Goal: Information Seeking & Learning: Learn about a topic

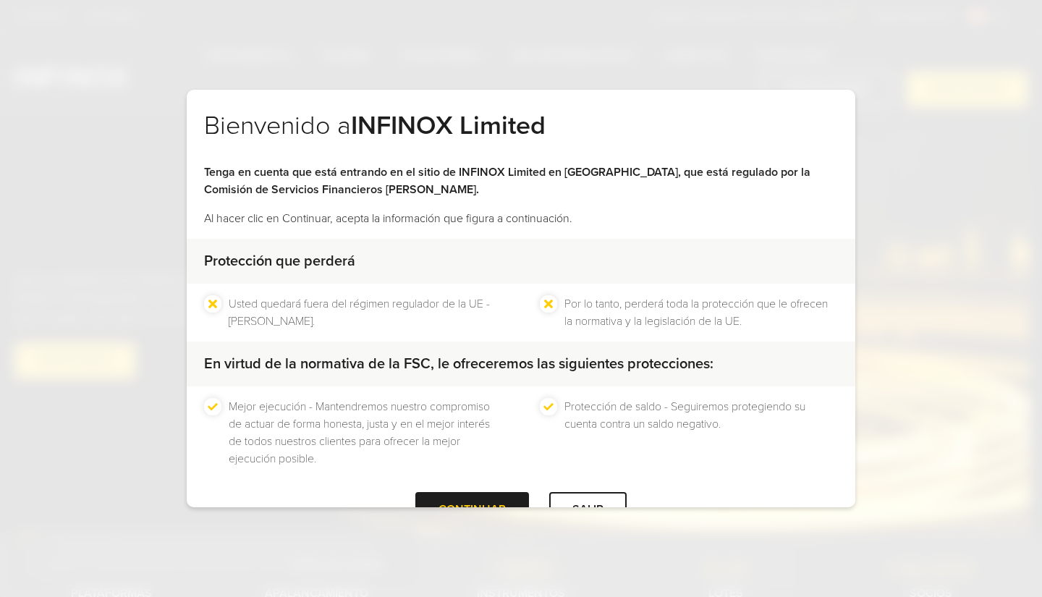
scroll to position [44, 0]
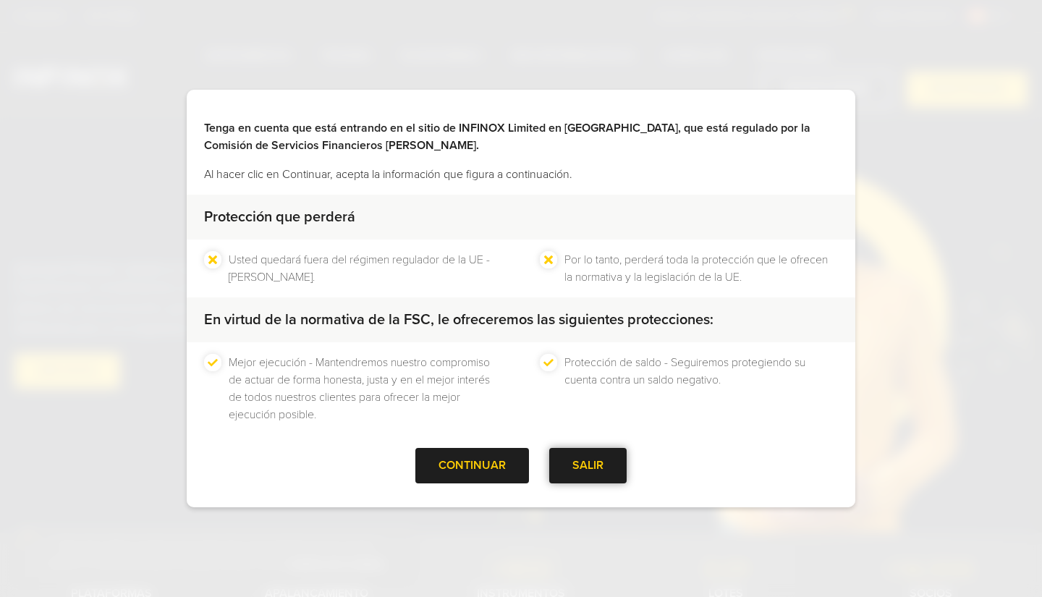
click at [579, 464] on div "SALIR" at bounding box center [587, 465] width 77 height 35
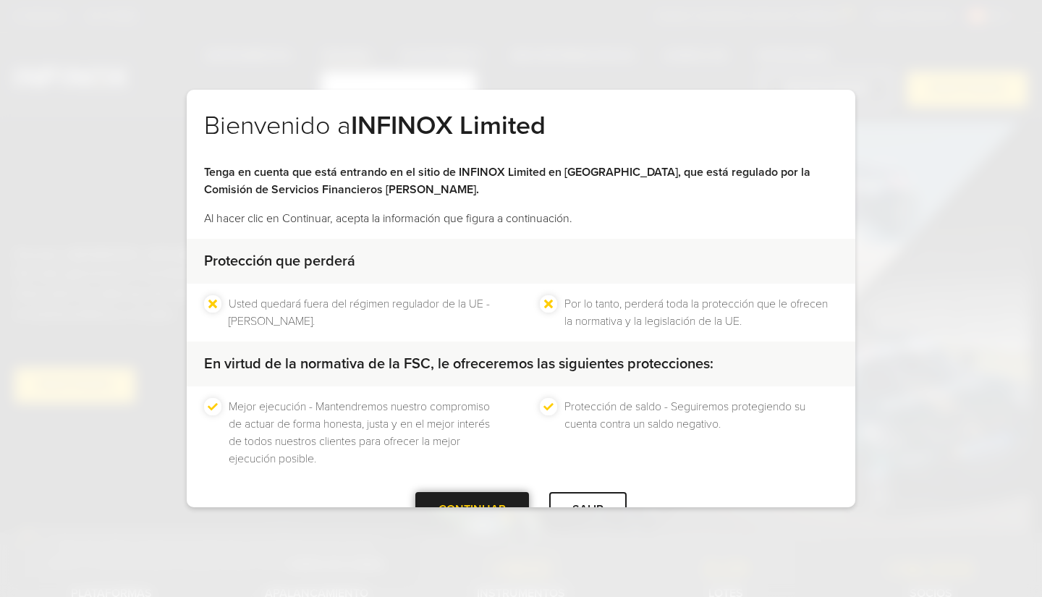
click at [472, 509] on div at bounding box center [472, 509] width 0 height 0
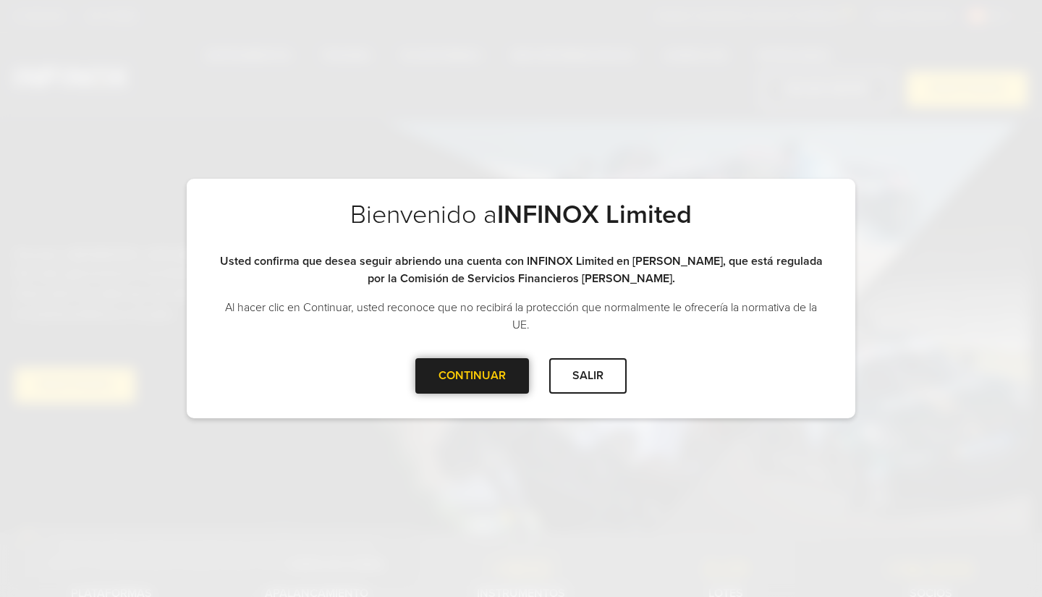
click at [467, 380] on div "CONTINUAR" at bounding box center [472, 375] width 114 height 35
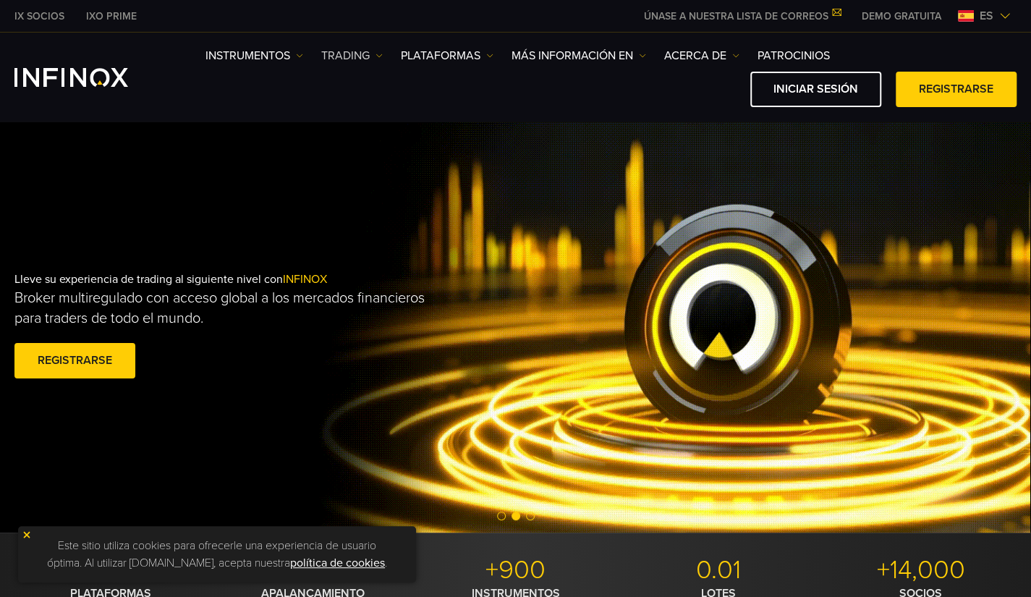
click at [379, 57] on img at bounding box center [378, 55] width 7 height 7
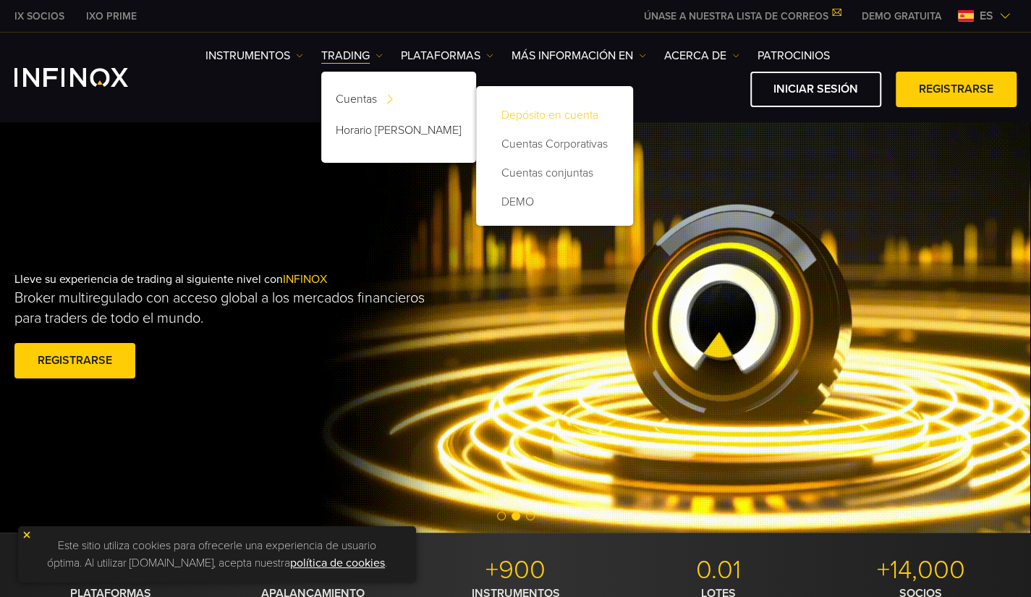
click at [530, 116] on link "Depósito en cuenta" at bounding box center [554, 115] width 128 height 29
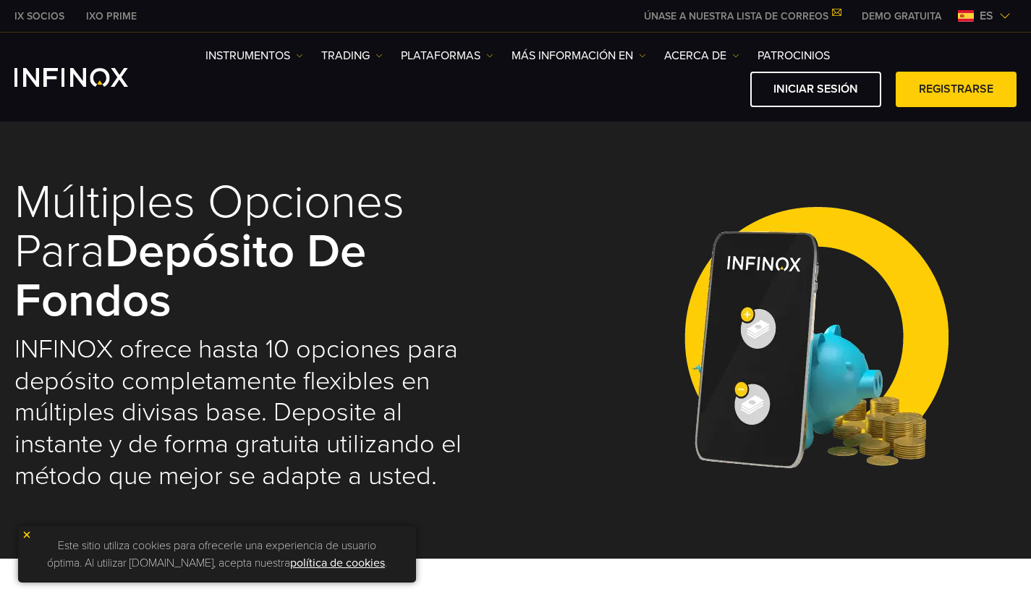
select select "***"
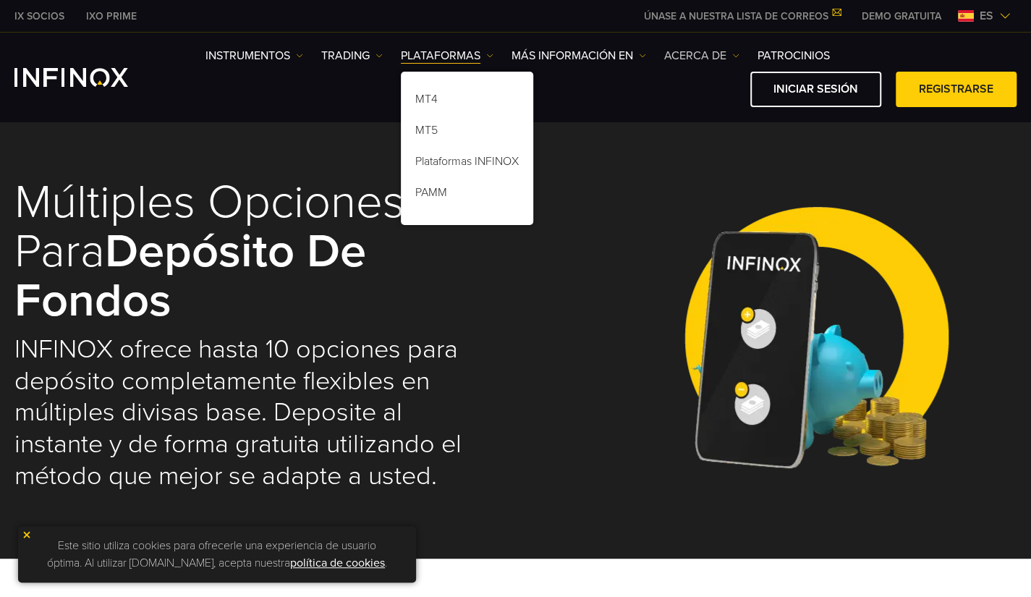
click at [738, 57] on img at bounding box center [735, 55] width 7 height 7
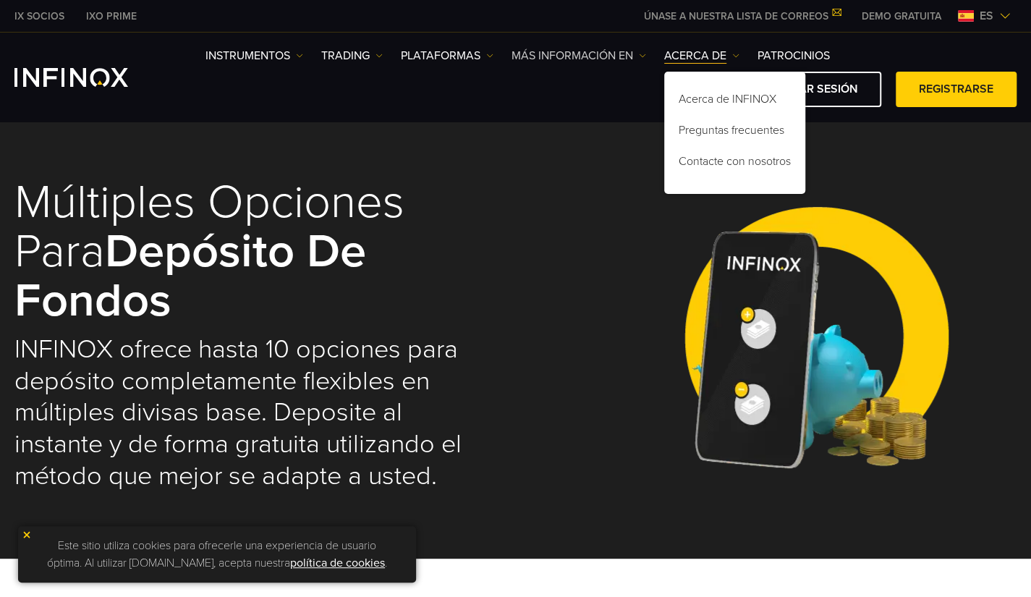
click at [638, 53] on link "Más información en" at bounding box center [578, 55] width 135 height 17
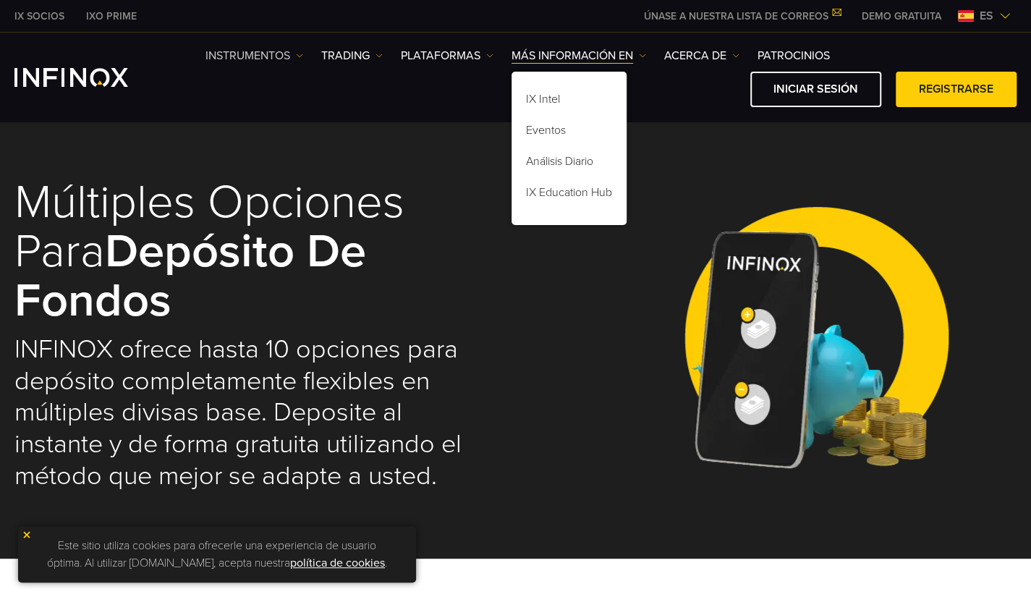
click at [294, 54] on link "Instrumentos" at bounding box center [254, 55] width 98 height 17
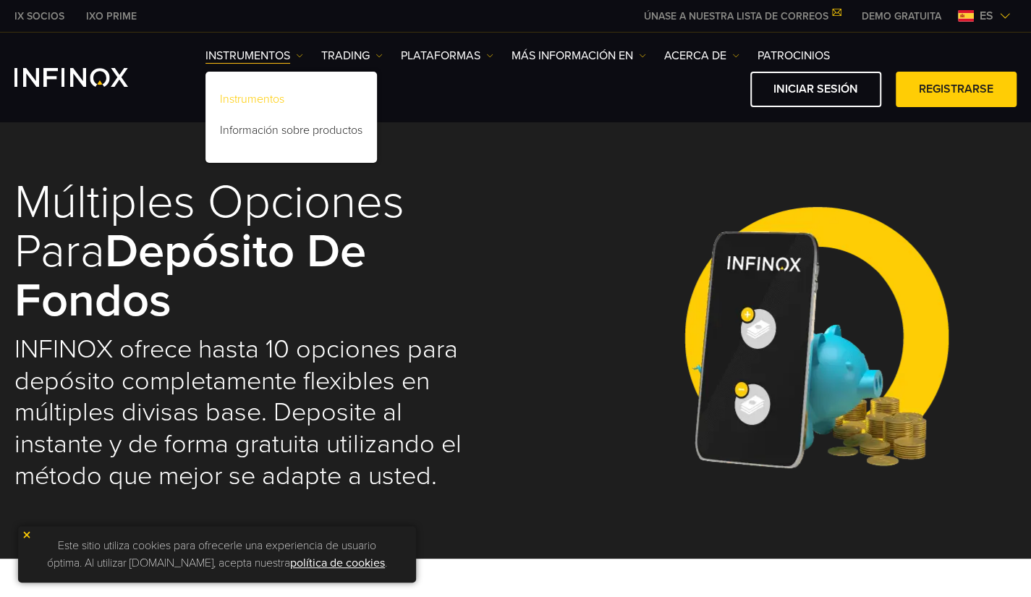
click at [263, 101] on link "Instrumentos" at bounding box center [290, 101] width 171 height 31
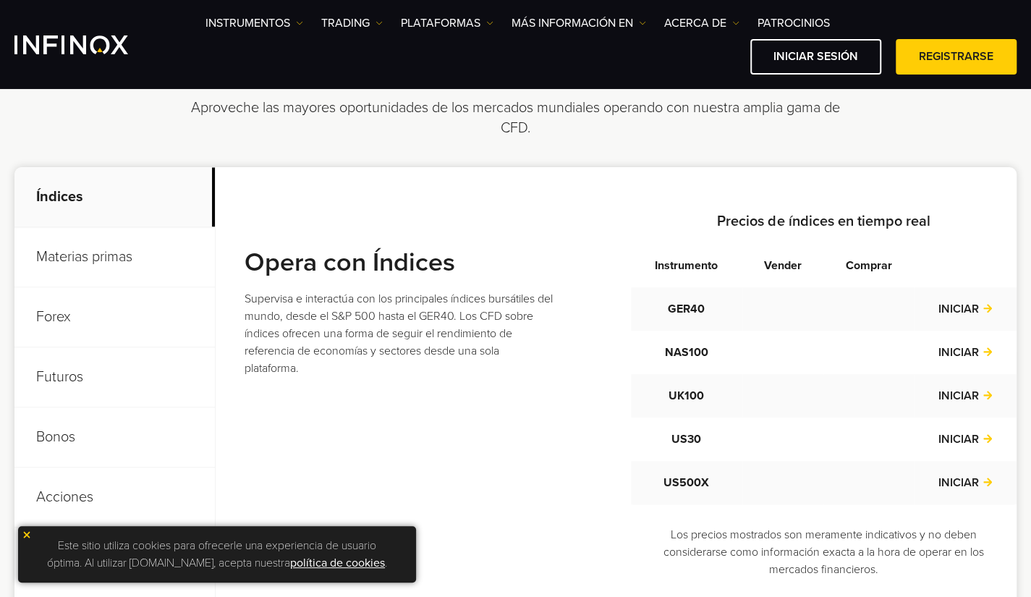
scroll to position [579, 0]
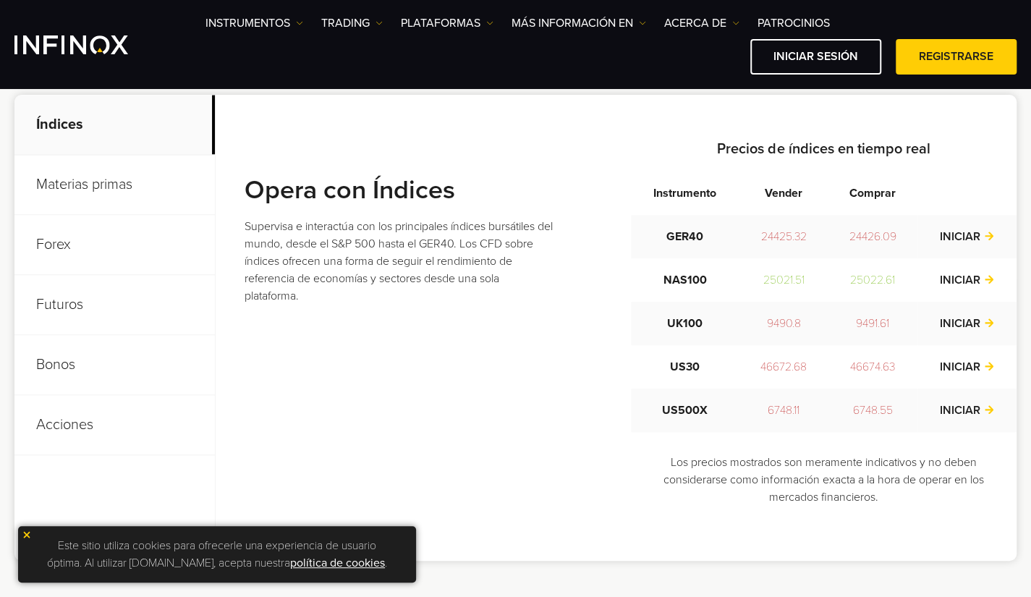
click at [69, 304] on p "Futuros" at bounding box center [114, 305] width 200 height 60
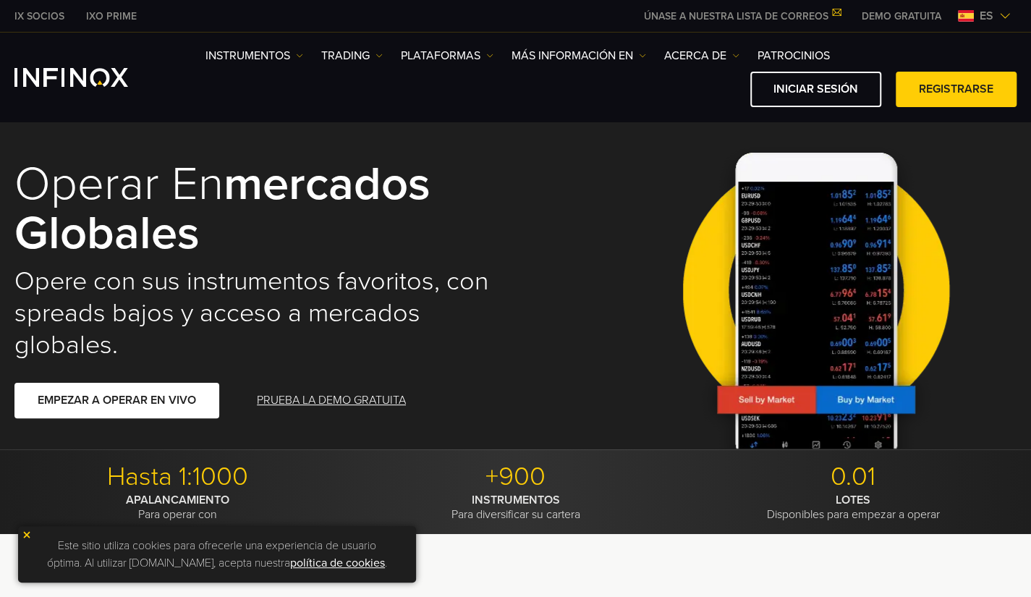
scroll to position [0, 0]
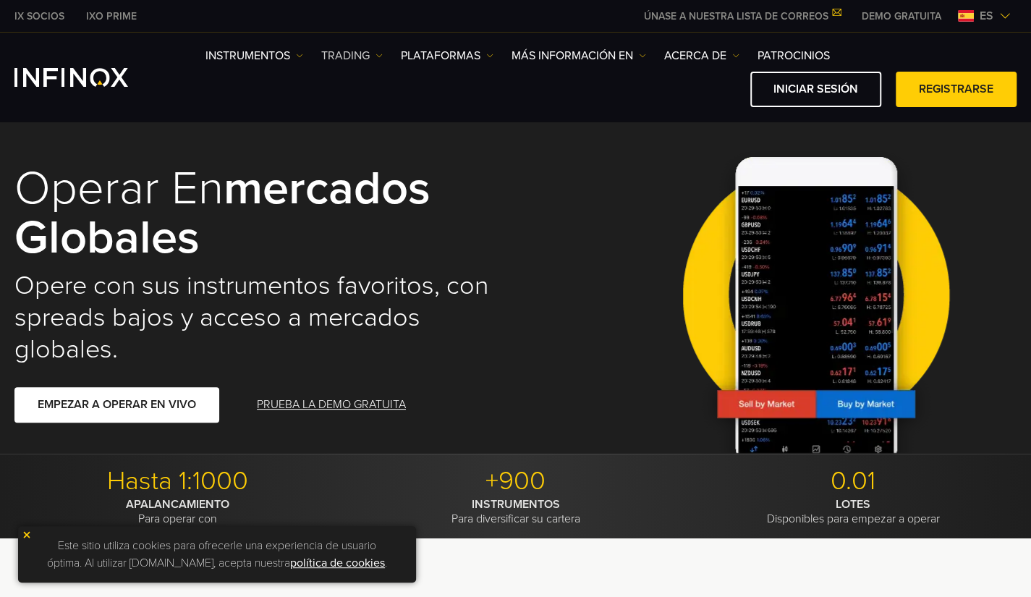
click at [378, 57] on img at bounding box center [378, 55] width 7 height 7
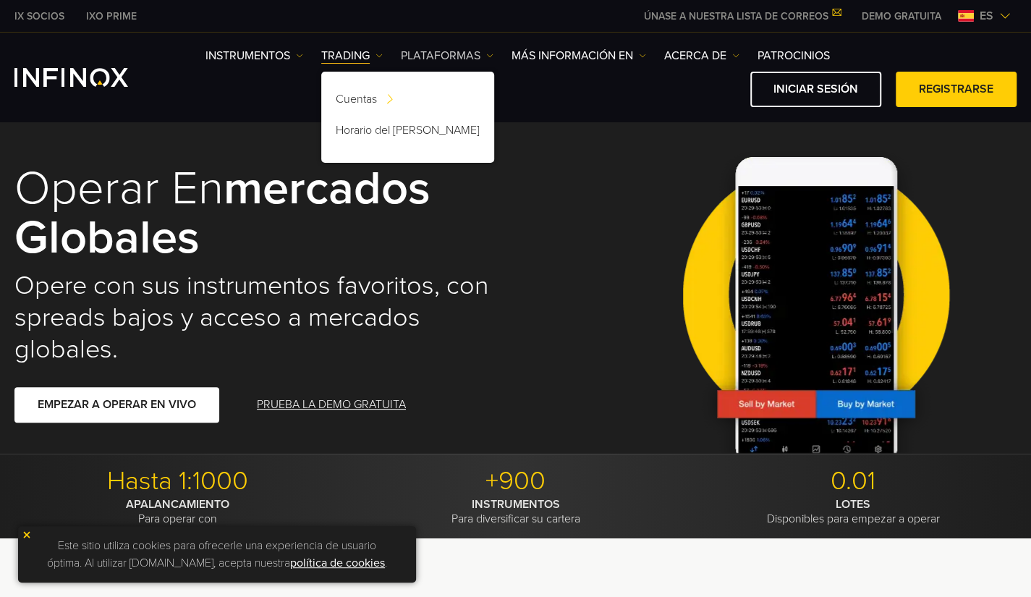
click at [490, 54] on img at bounding box center [489, 55] width 7 height 7
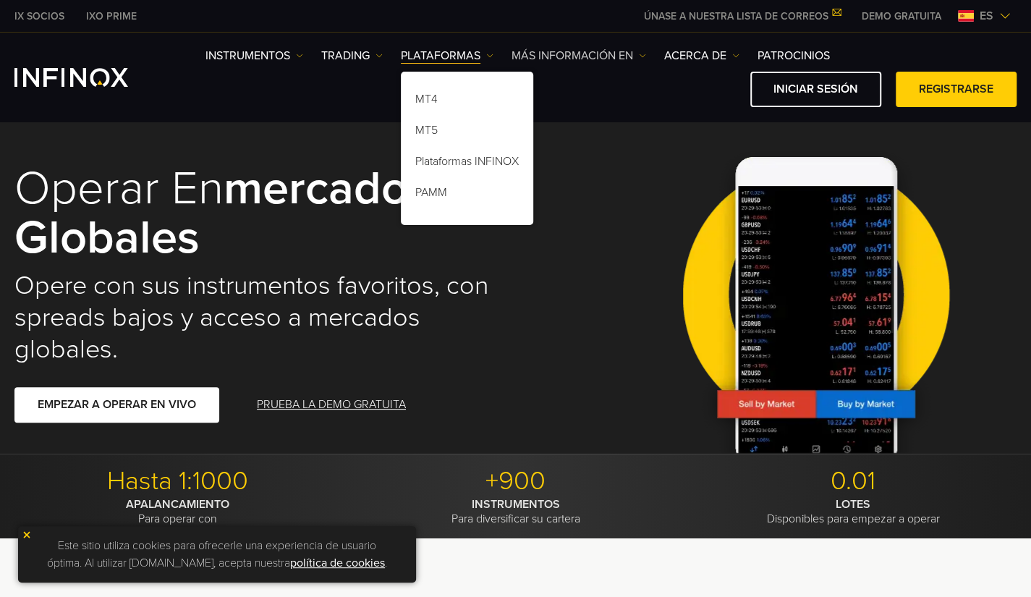
click at [640, 56] on img at bounding box center [642, 55] width 7 height 7
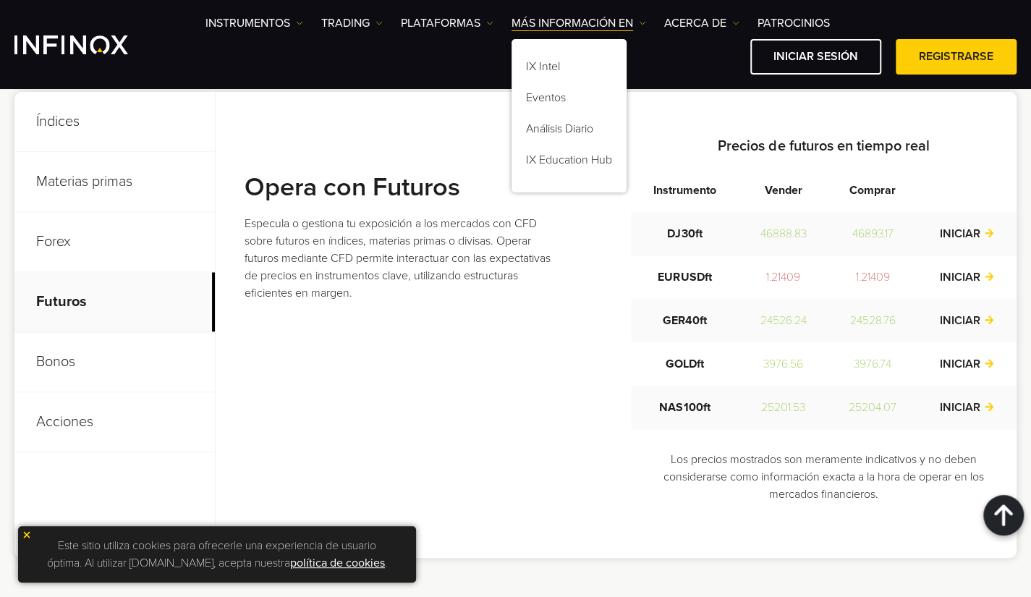
scroll to position [579, 0]
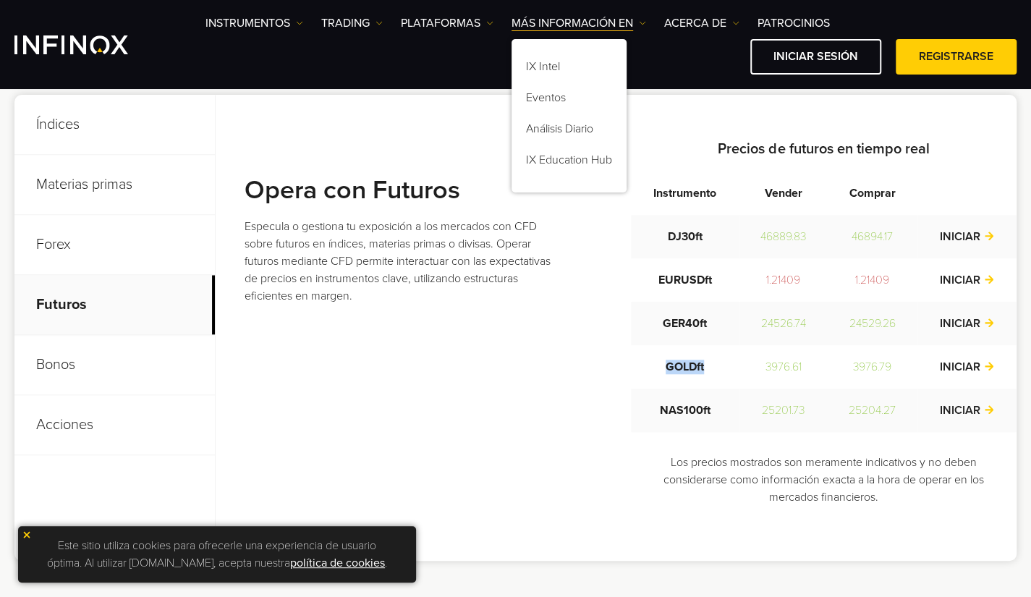
drag, startPoint x: 708, startPoint y: 364, endPoint x: 666, endPoint y: 355, distance: 42.8
click at [662, 367] on td "GOLDft" at bounding box center [685, 366] width 108 height 43
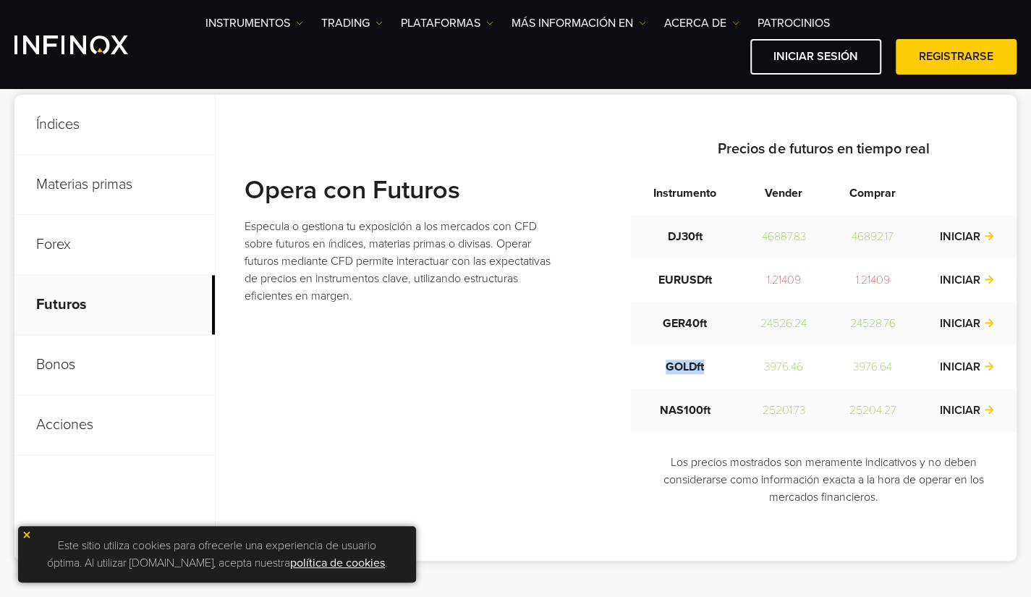
copy td "GOLDft"
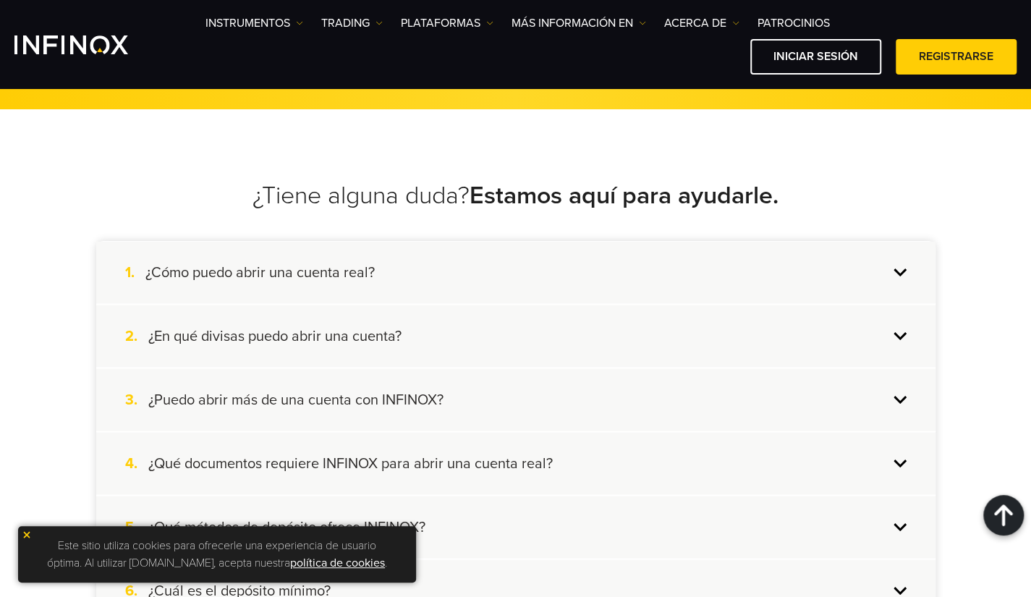
scroll to position [1302, 0]
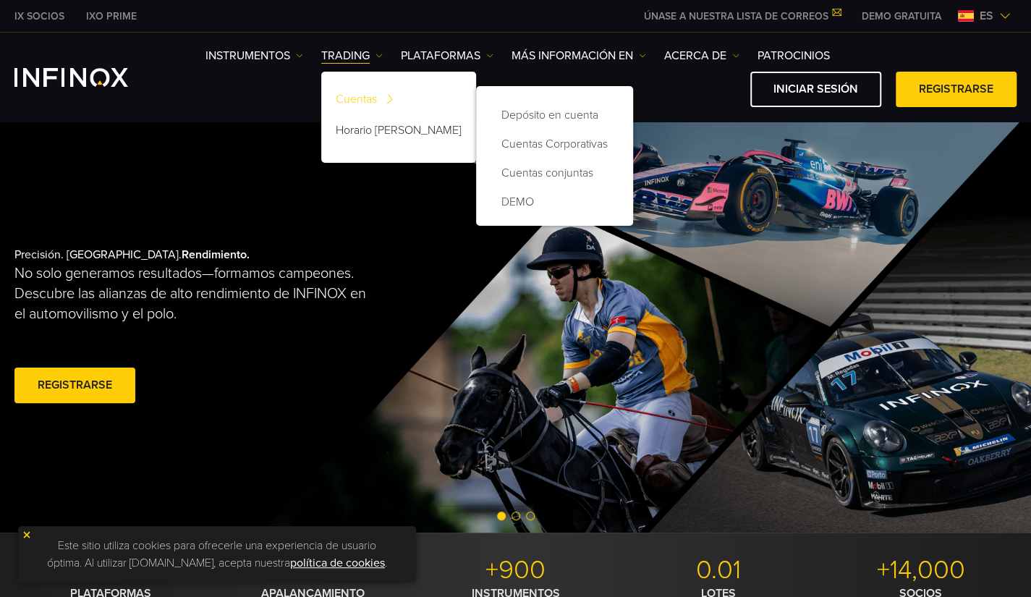
drag, startPoint x: 0, startPoint y: 0, endPoint x: 363, endPoint y: 93, distance: 374.9
click at [363, 93] on link "Cuentas" at bounding box center [398, 101] width 155 height 31
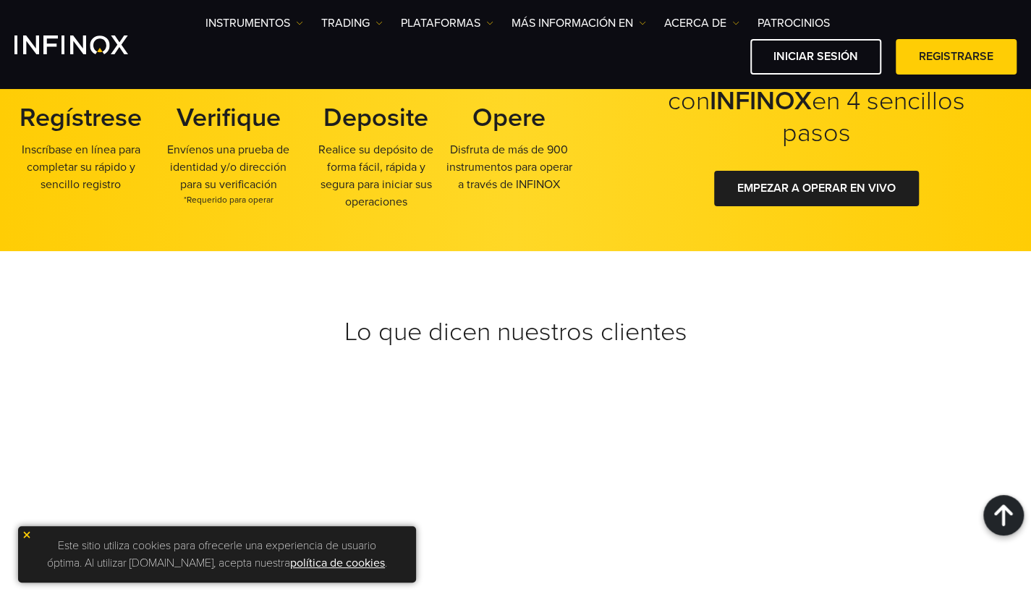
scroll to position [3028, 0]
